Goal: Information Seeking & Learning: Learn about a topic

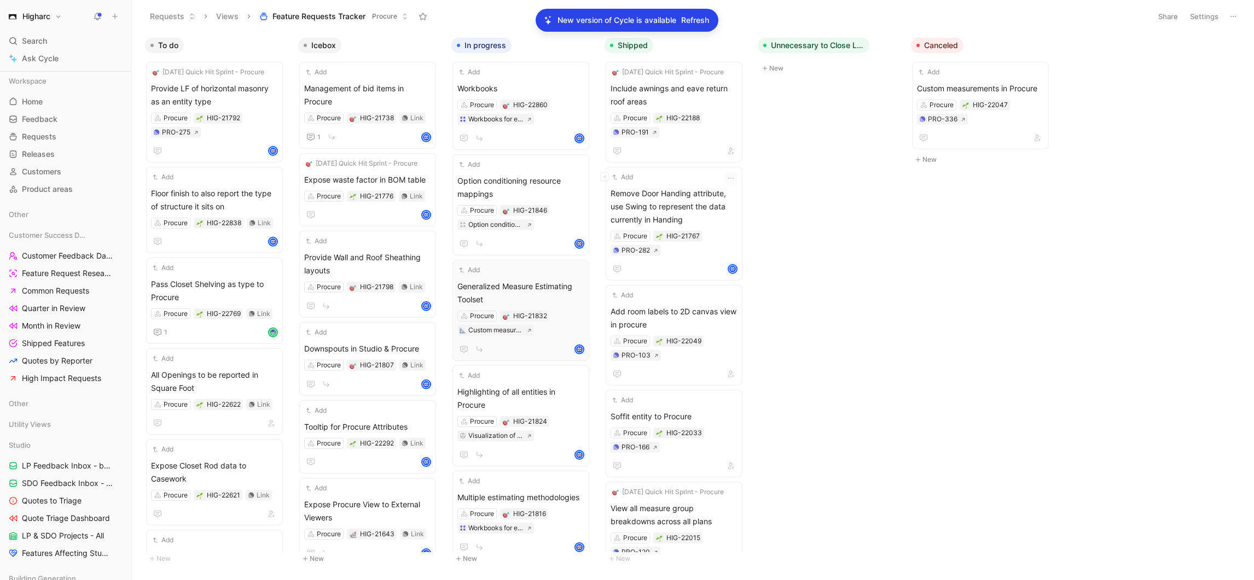
scroll to position [211, 0]
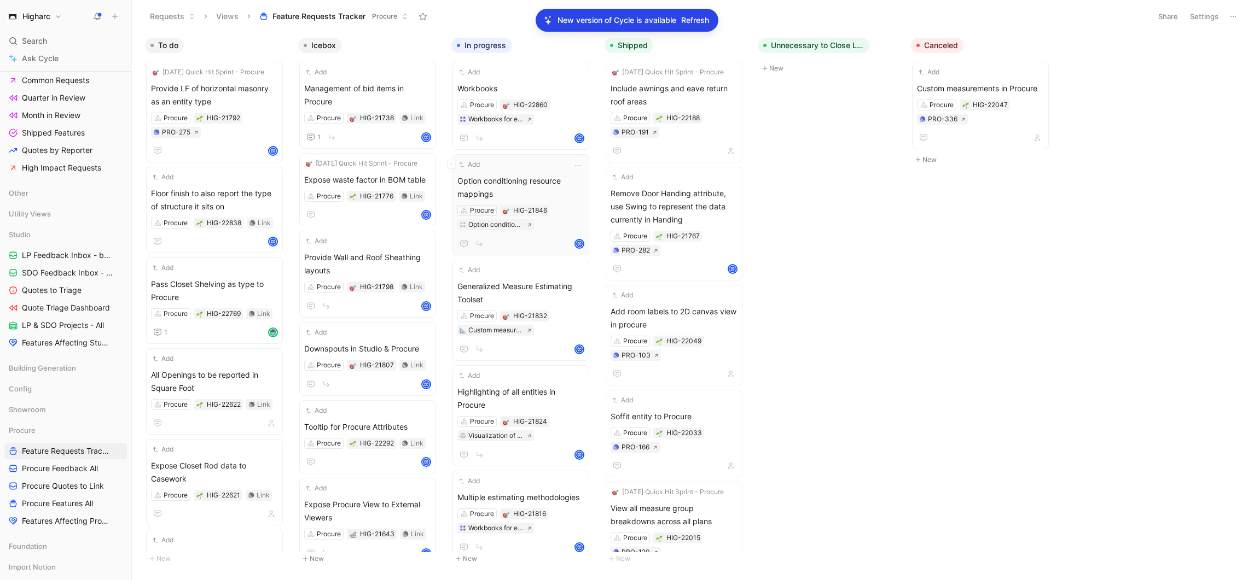
click at [577, 243] on img at bounding box center [579, 244] width 8 height 8
click at [556, 219] on div "Procure HIG-21846 Option conditioning of resource mapping" at bounding box center [520, 217] width 127 height 25
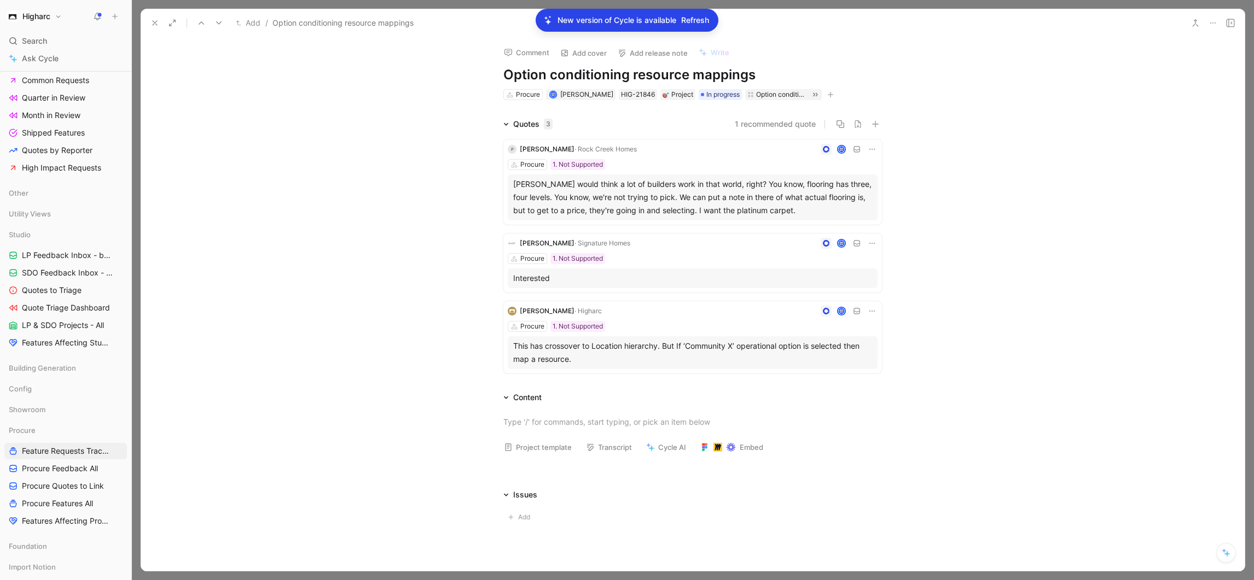
click at [574, 193] on div "[PERSON_NAME] would think a lot of builders work in that world, right? You know…" at bounding box center [692, 197] width 359 height 39
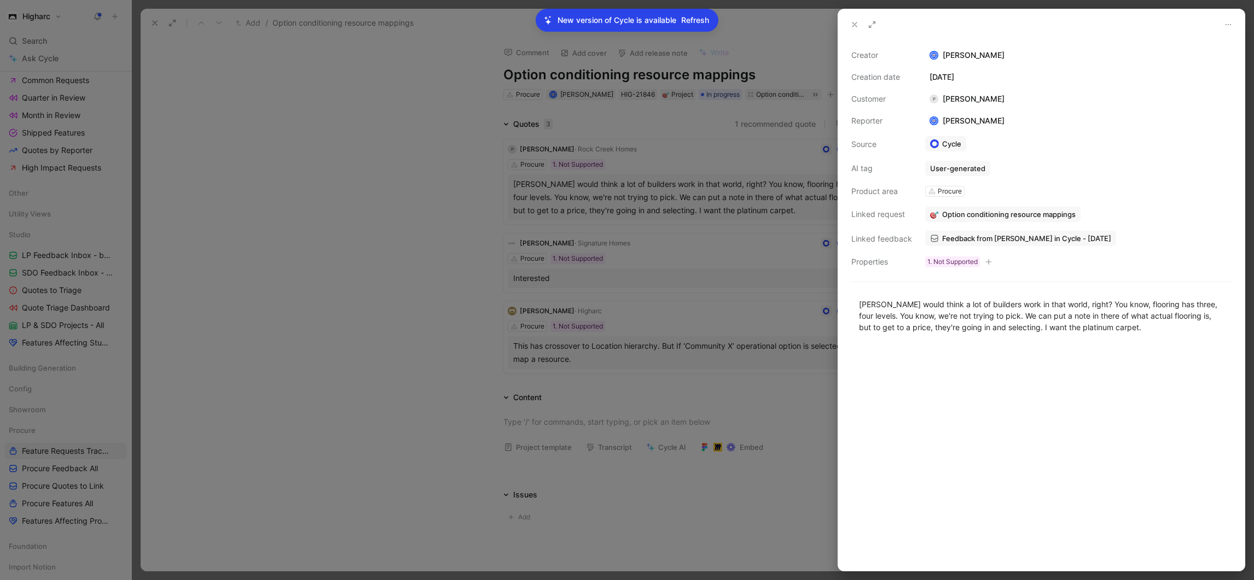
click at [351, 214] on div at bounding box center [627, 290] width 1254 height 580
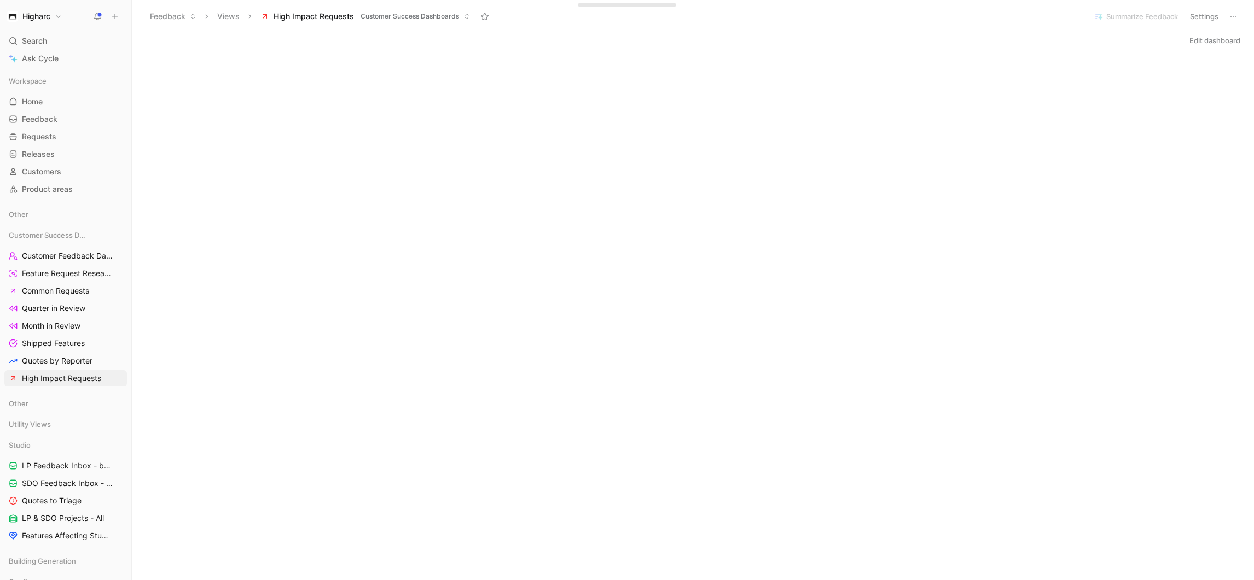
scroll to position [131, 0]
